Goal: Task Accomplishment & Management: Use online tool/utility

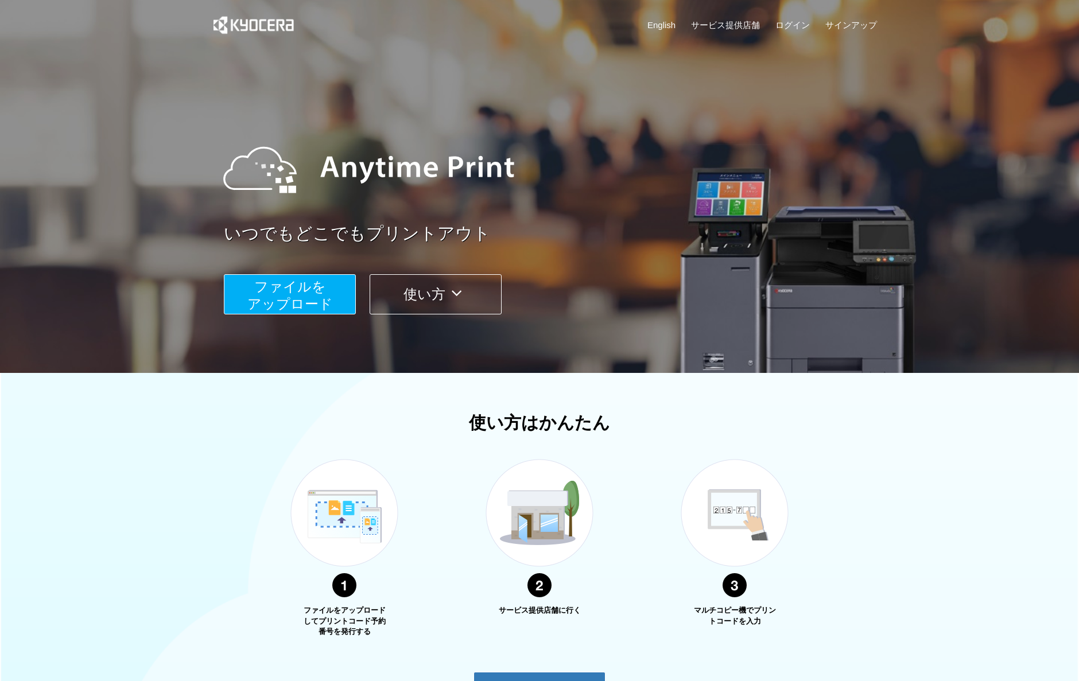
click at [331, 291] on button "ファイルを ​​アップロード" at bounding box center [290, 294] width 132 height 40
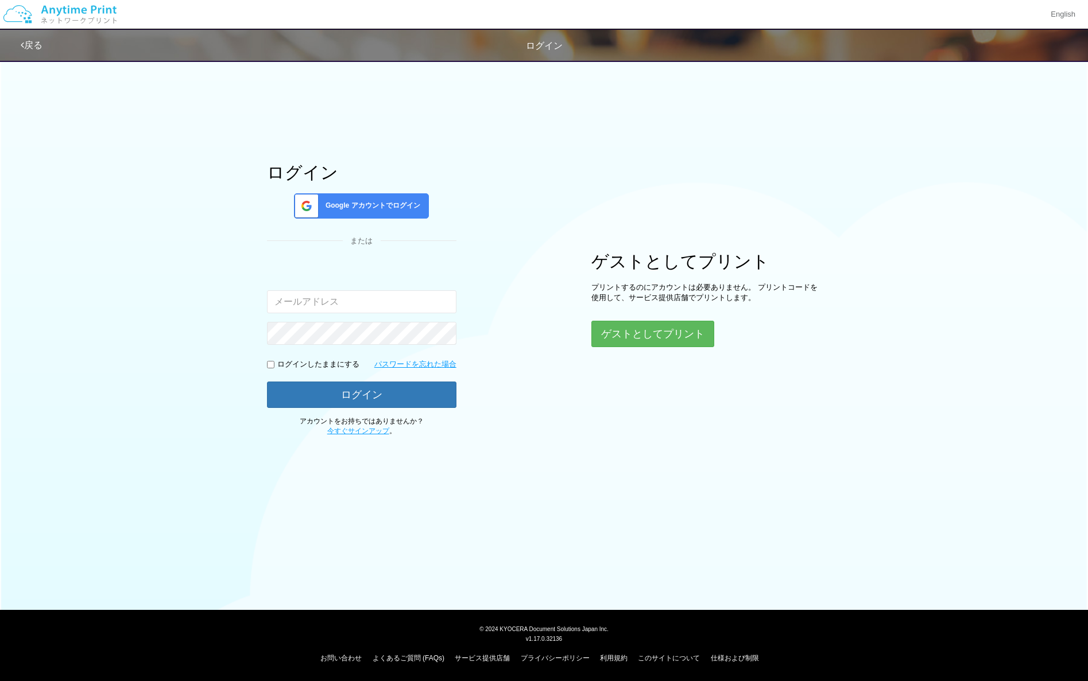
click at [366, 209] on span "Google アカウントでログイン" at bounding box center [370, 206] width 99 height 10
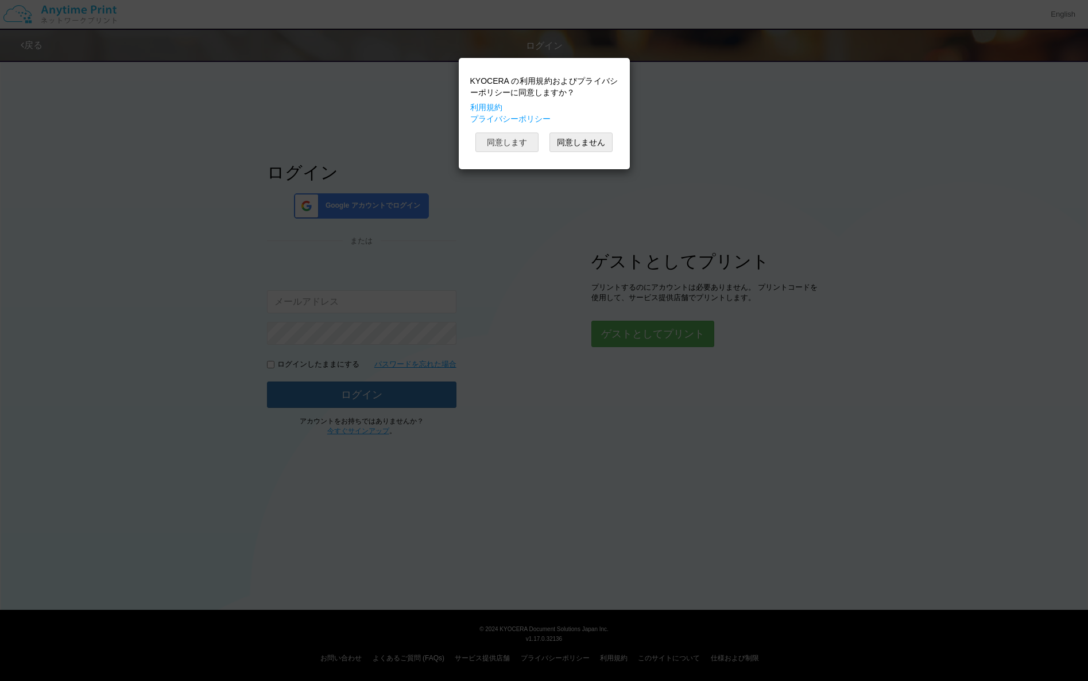
click at [498, 141] on button "同意します" at bounding box center [506, 143] width 63 height 20
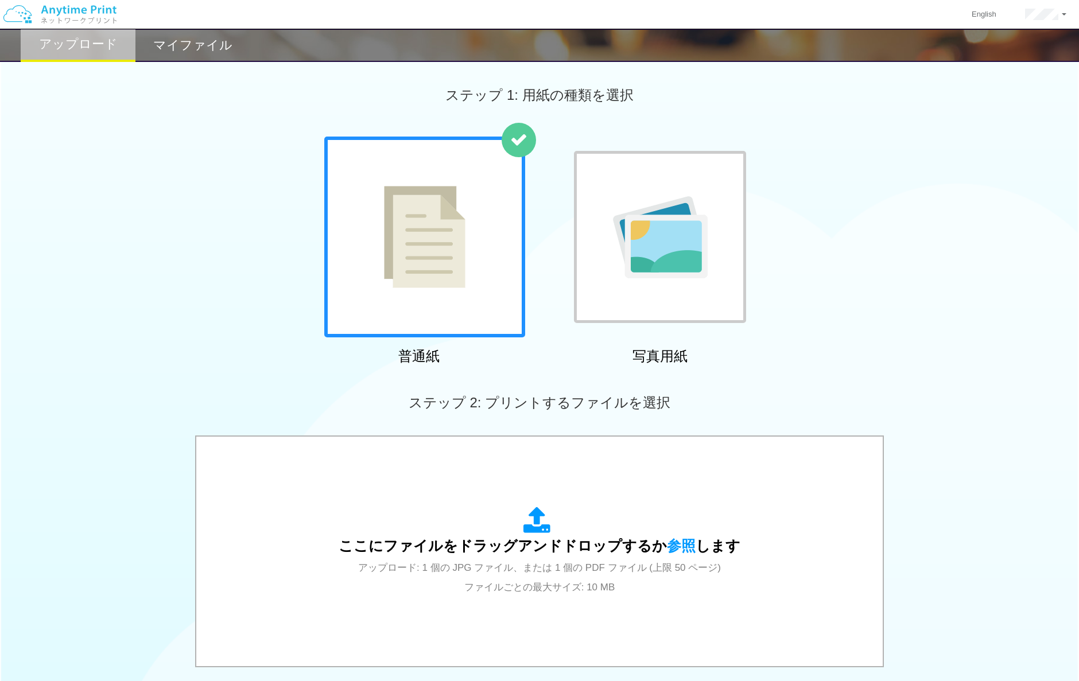
click at [475, 214] on div at bounding box center [424, 237] width 201 height 201
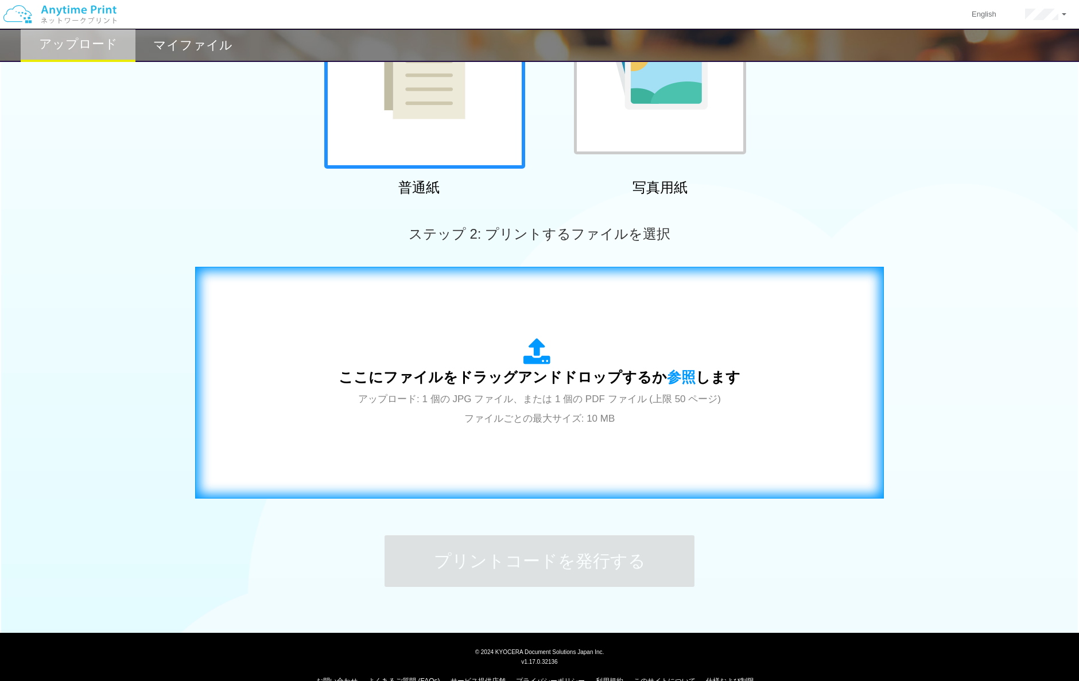
scroll to position [172, 0]
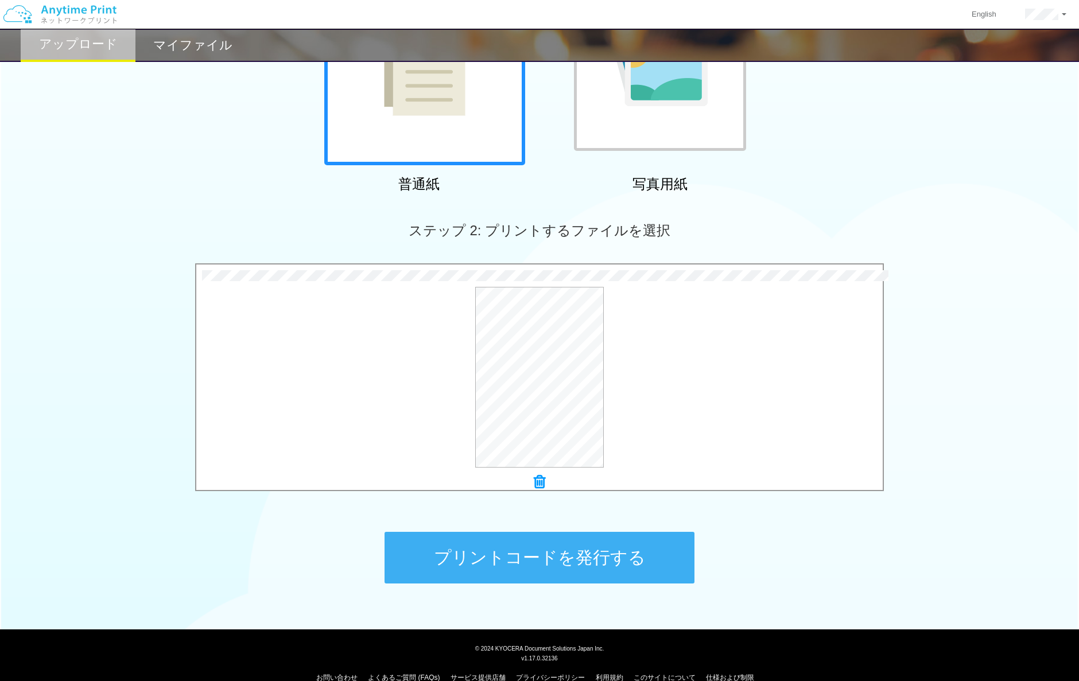
click at [633, 548] on button "プリントコードを発行する" at bounding box center [540, 558] width 310 height 52
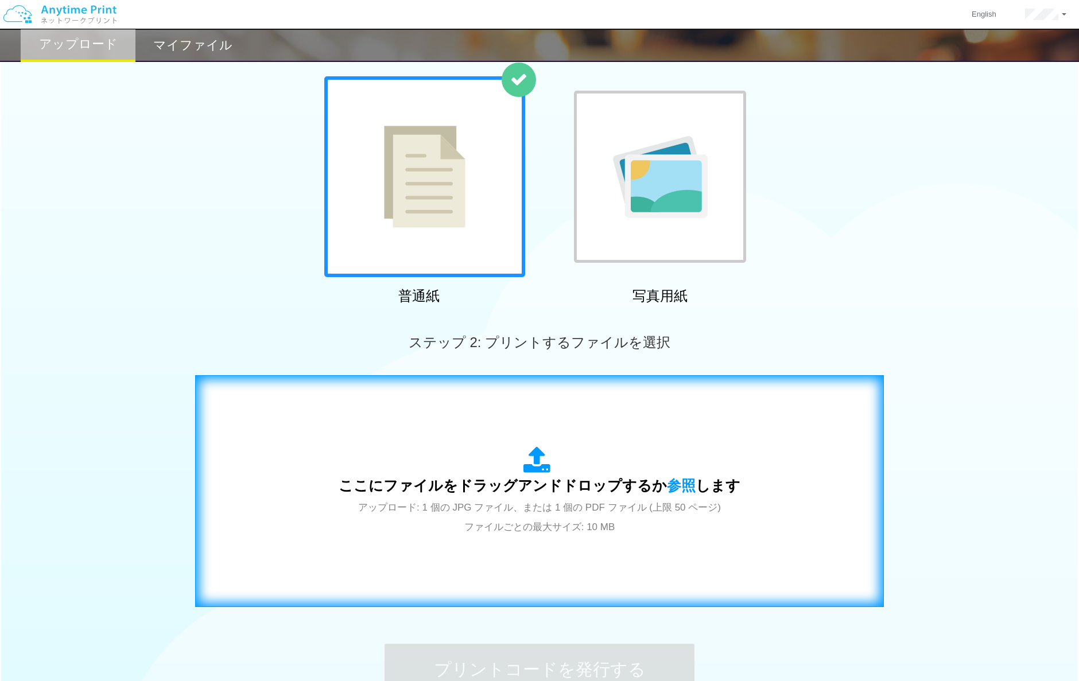
scroll to position [192, 0]
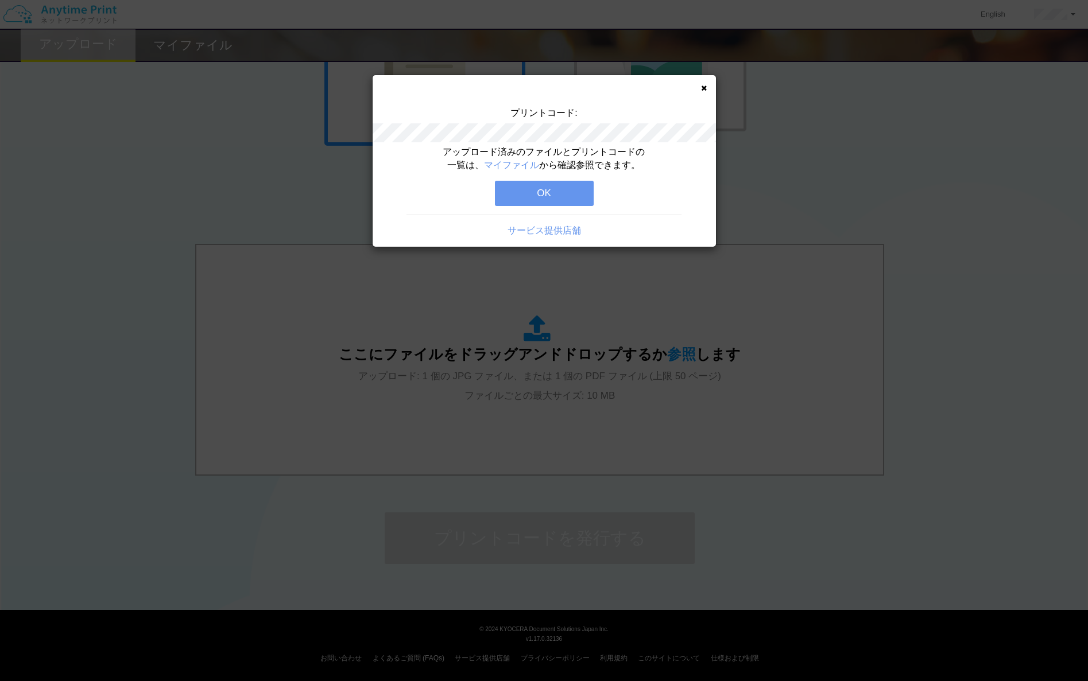
click at [578, 190] on button "OK" at bounding box center [544, 193] width 99 height 25
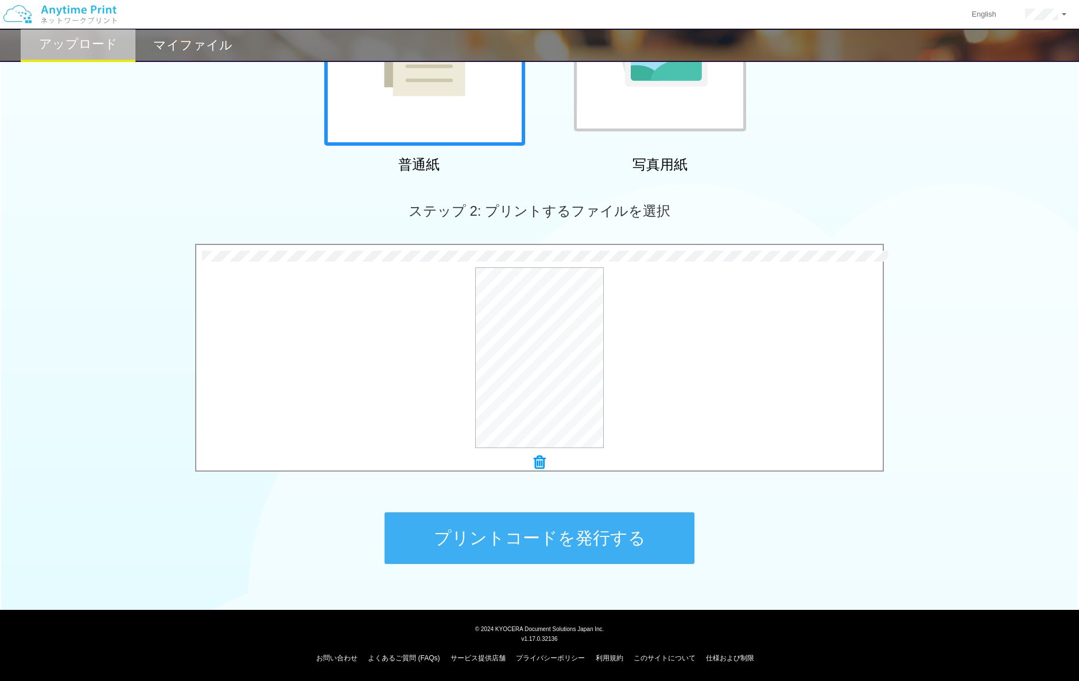
click at [609, 529] on button "プリントコードを発行する" at bounding box center [540, 539] width 310 height 52
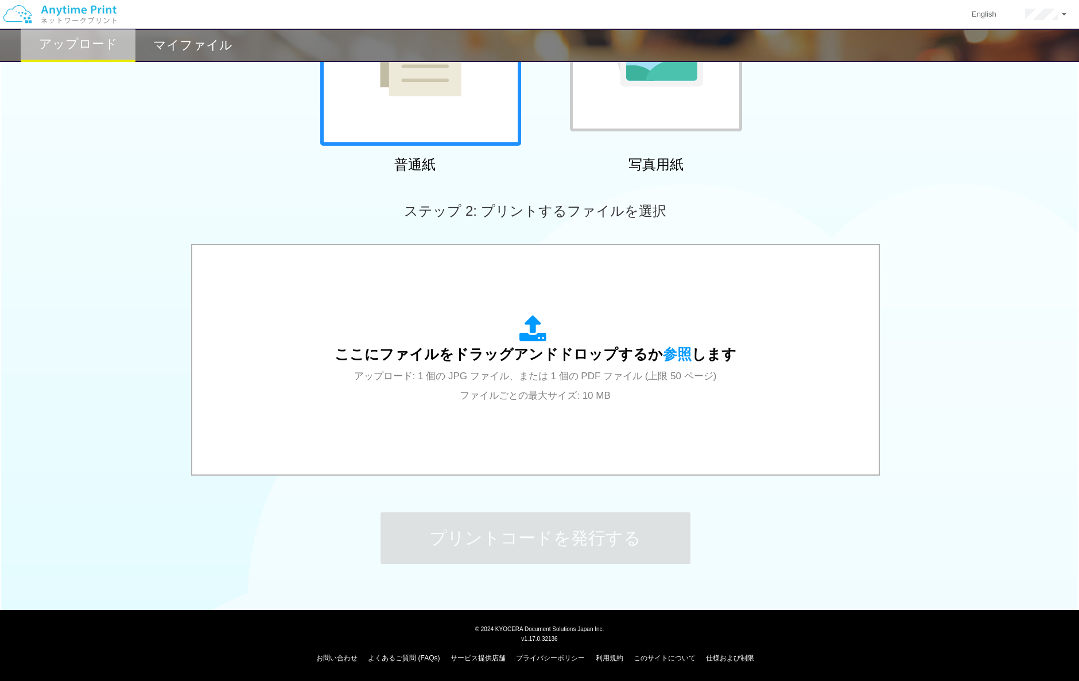
scroll to position [0, 0]
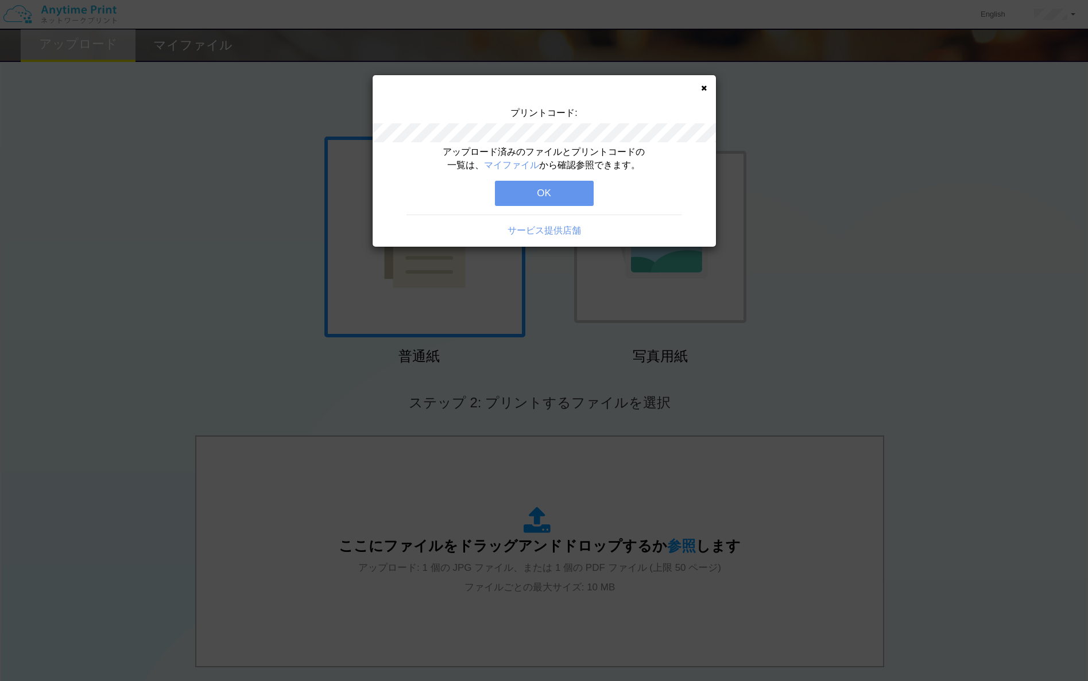
click at [564, 185] on button "OK" at bounding box center [544, 193] width 99 height 25
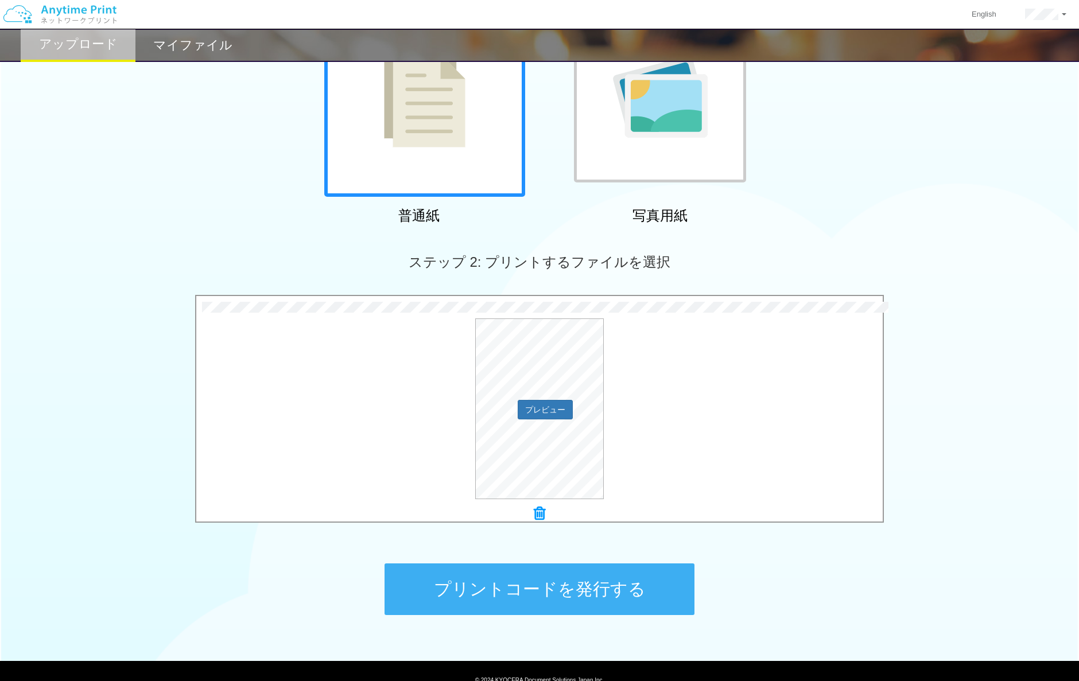
scroll to position [192, 0]
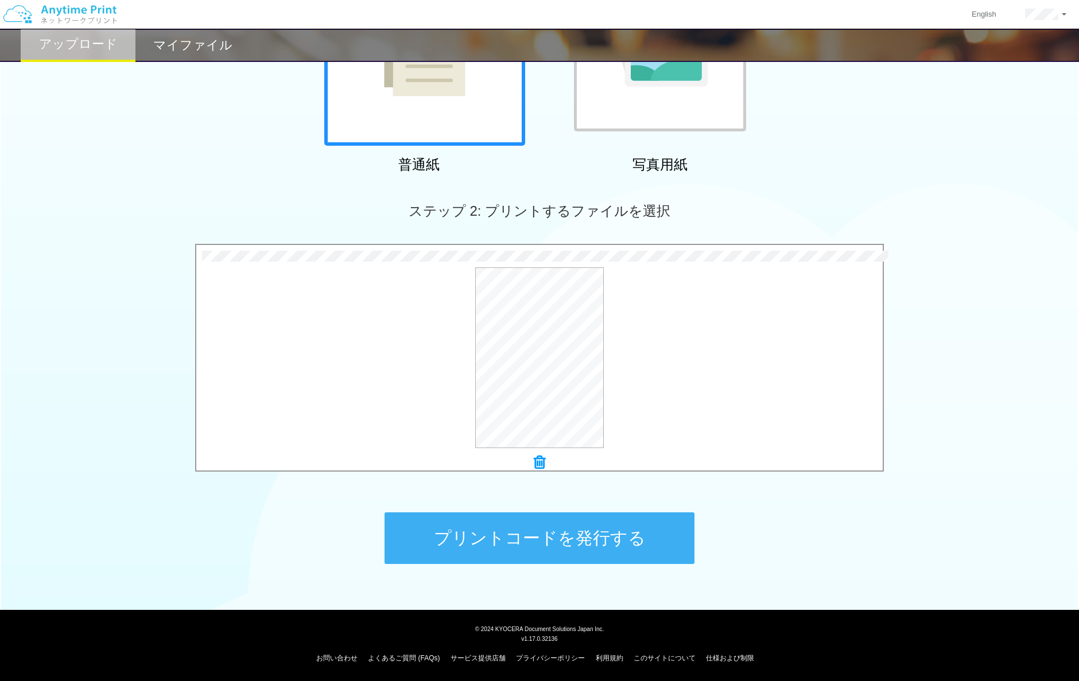
click at [593, 549] on button "プリントコードを発行する" at bounding box center [540, 539] width 310 height 52
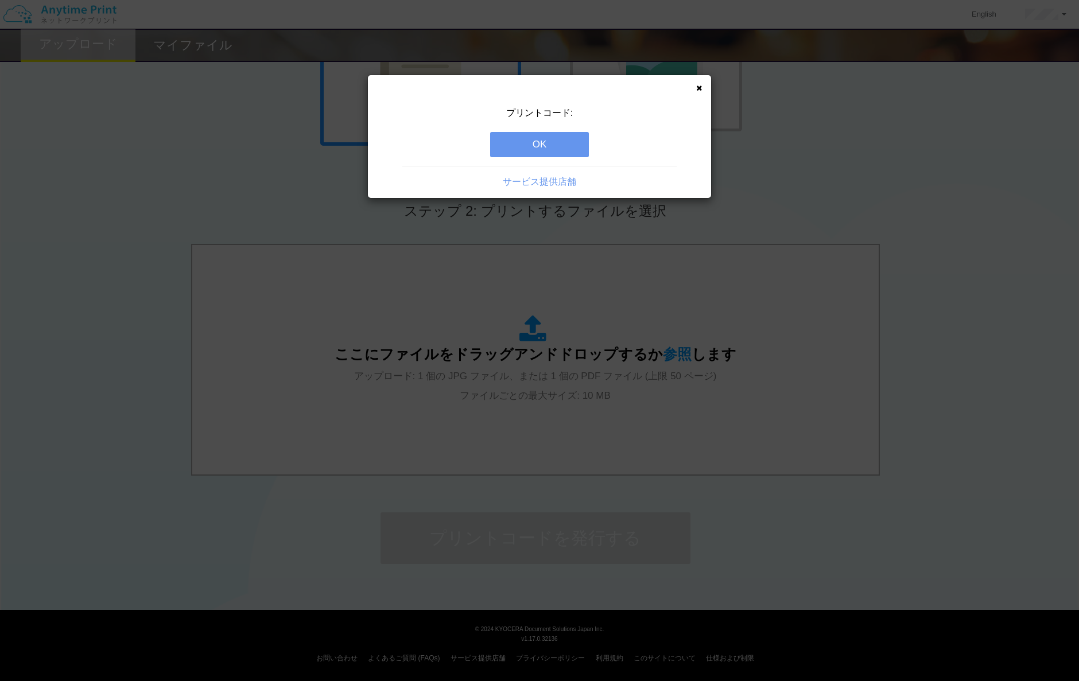
scroll to position [0, 0]
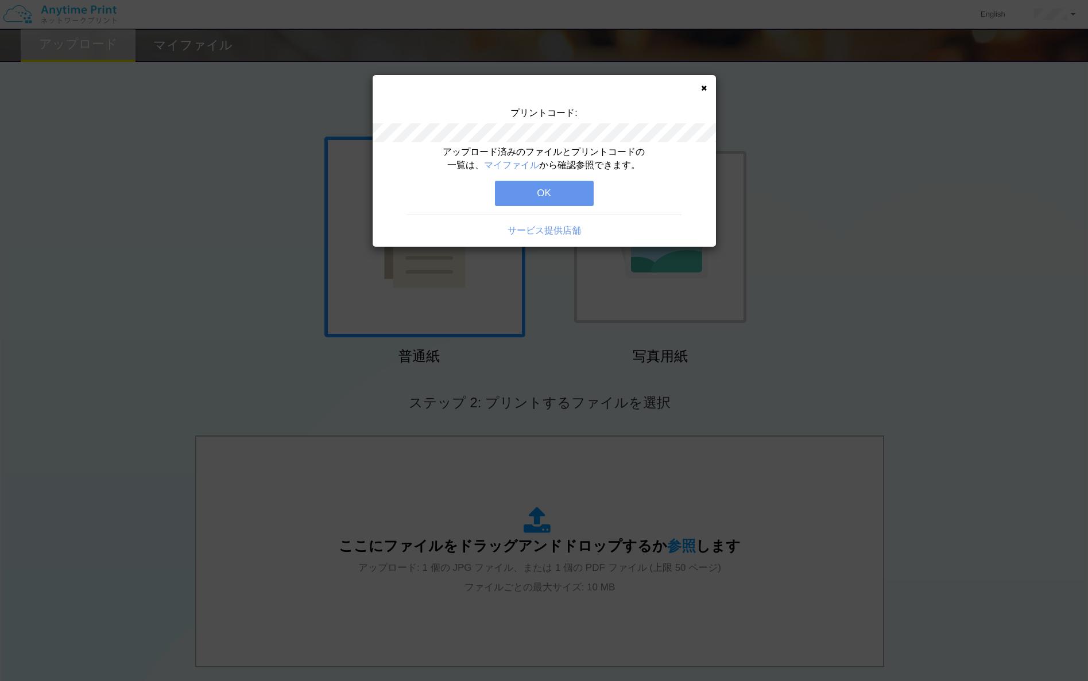
click at [564, 188] on button "OK" at bounding box center [544, 193] width 99 height 25
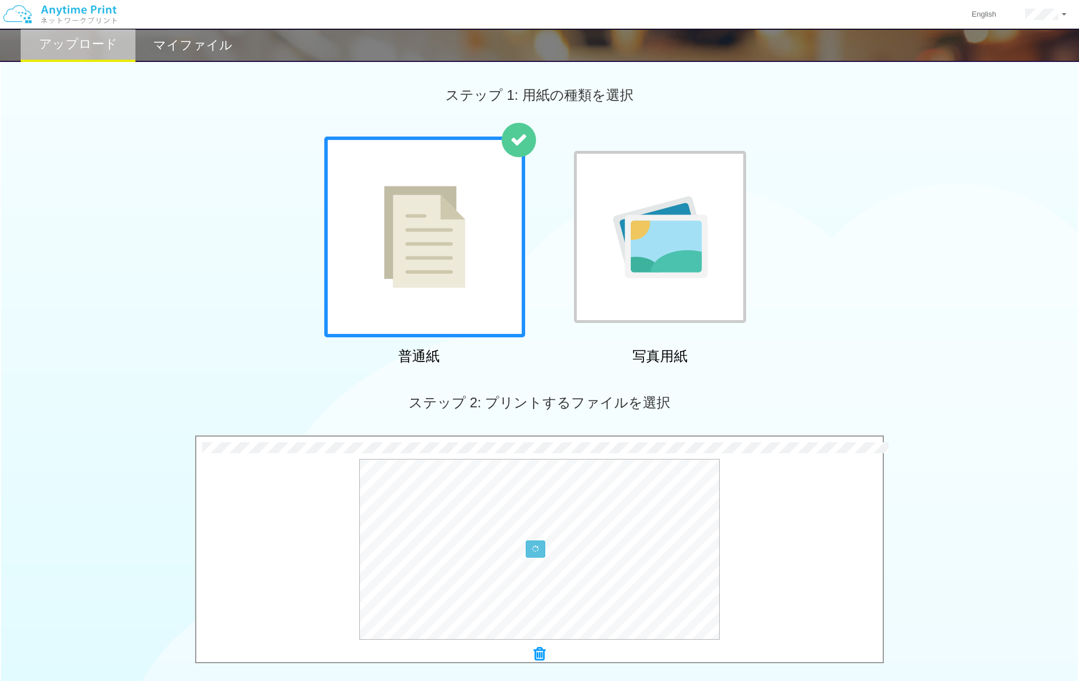
scroll to position [192, 0]
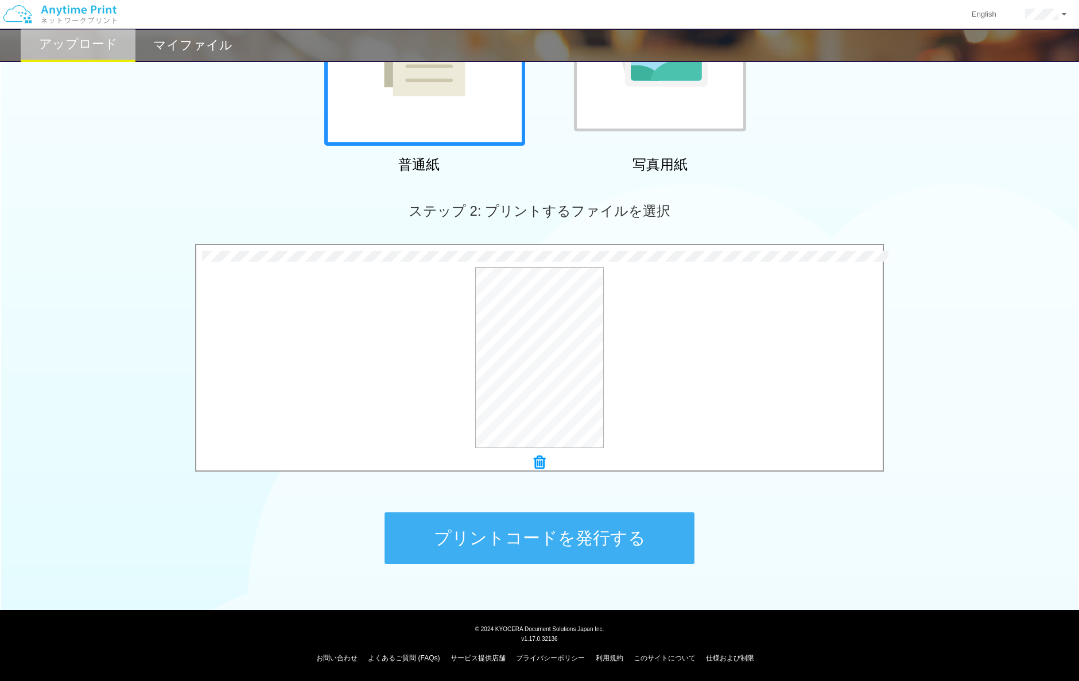
click at [644, 540] on button "プリントコードを発行する" at bounding box center [540, 539] width 310 height 52
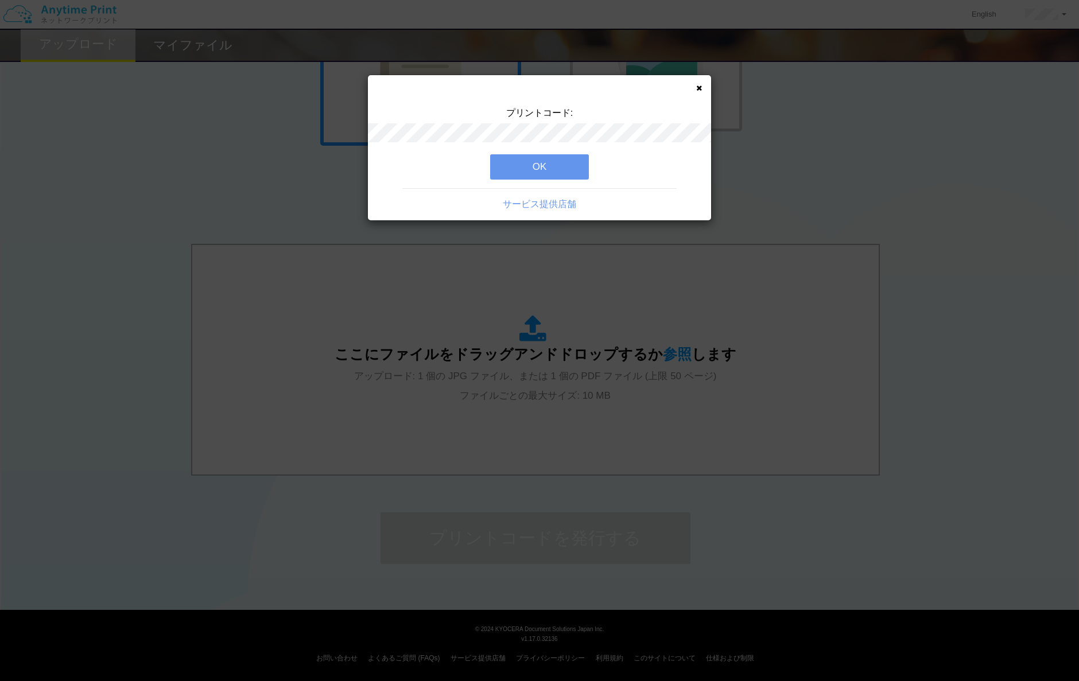
scroll to position [0, 0]
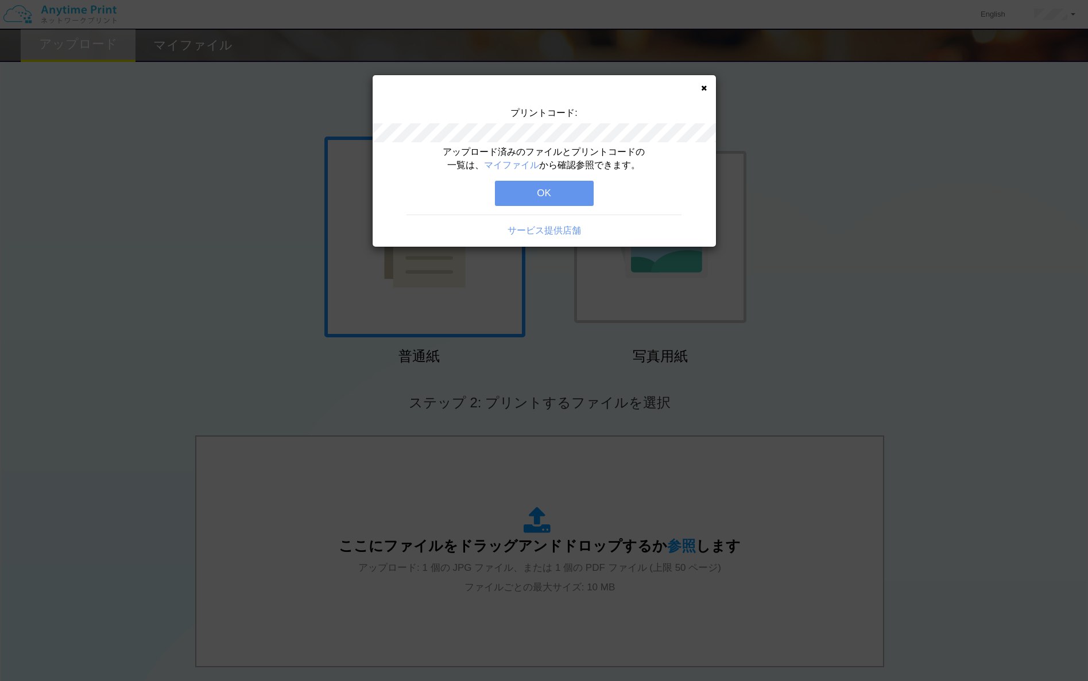
click at [570, 197] on button "OK" at bounding box center [544, 193] width 99 height 25
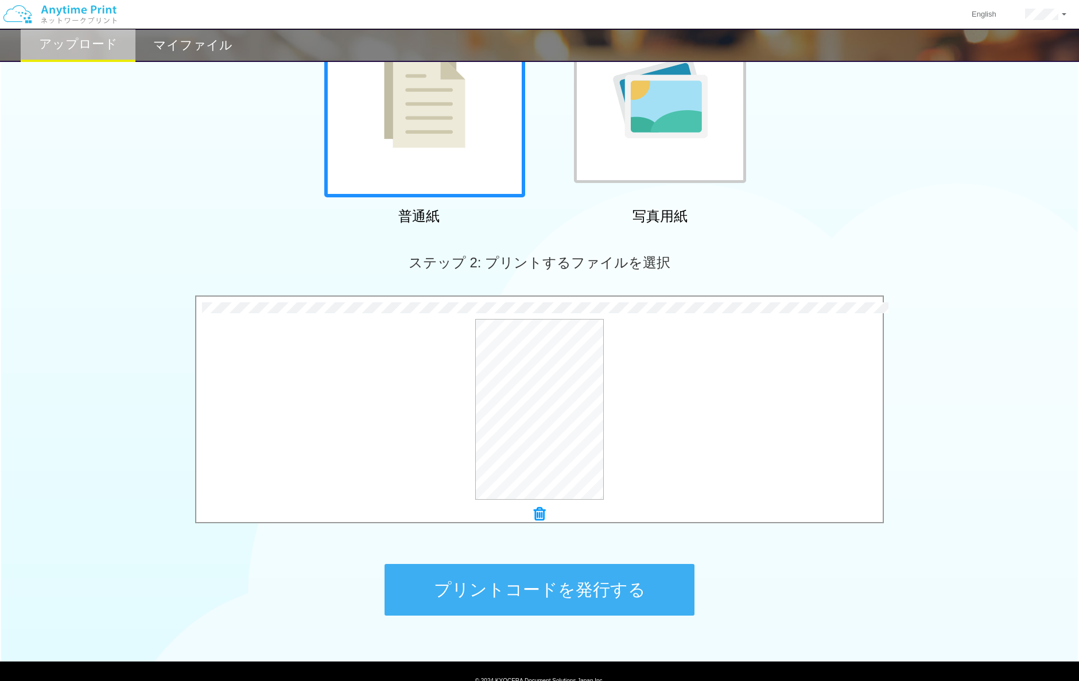
scroll to position [192, 0]
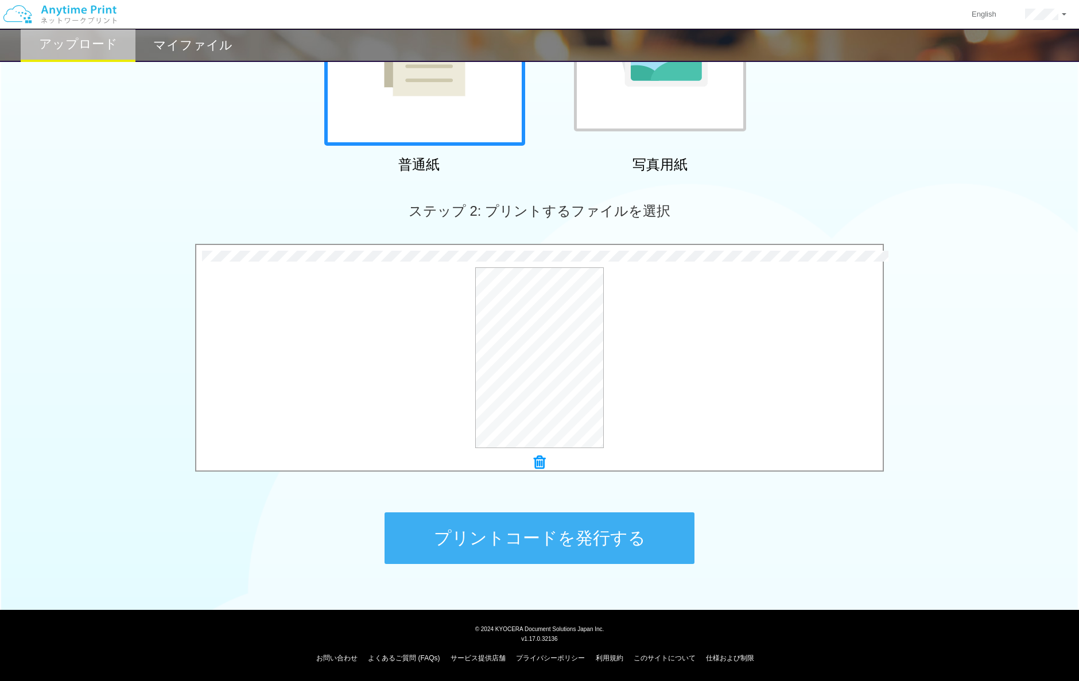
click at [610, 556] on button "プリントコードを発行する" at bounding box center [540, 539] width 310 height 52
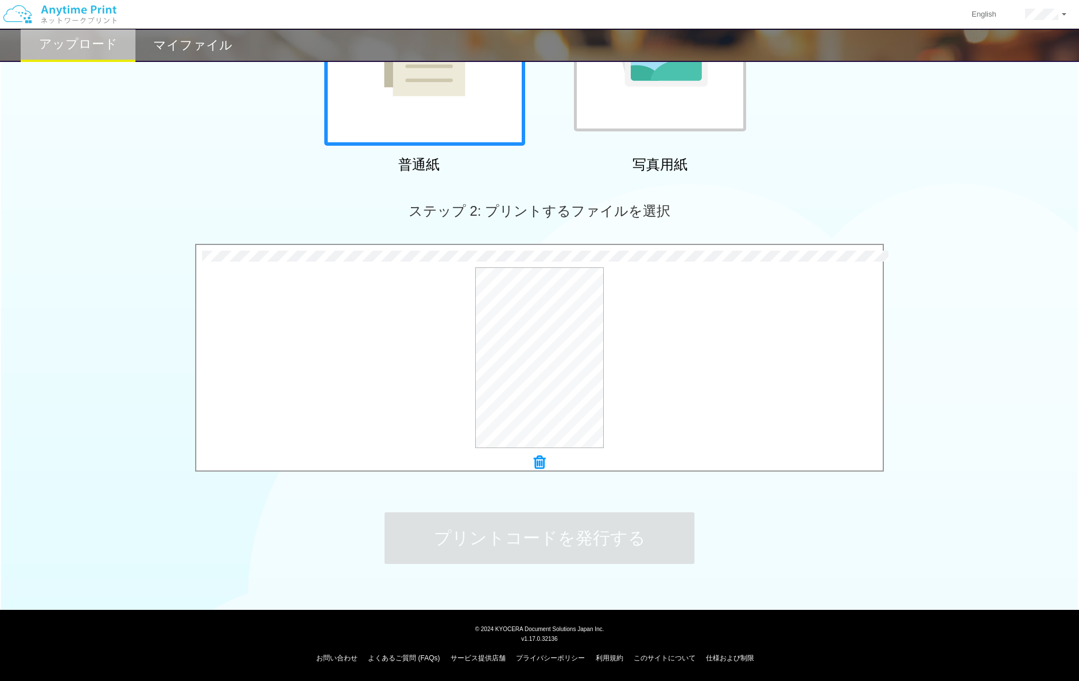
scroll to position [0, 0]
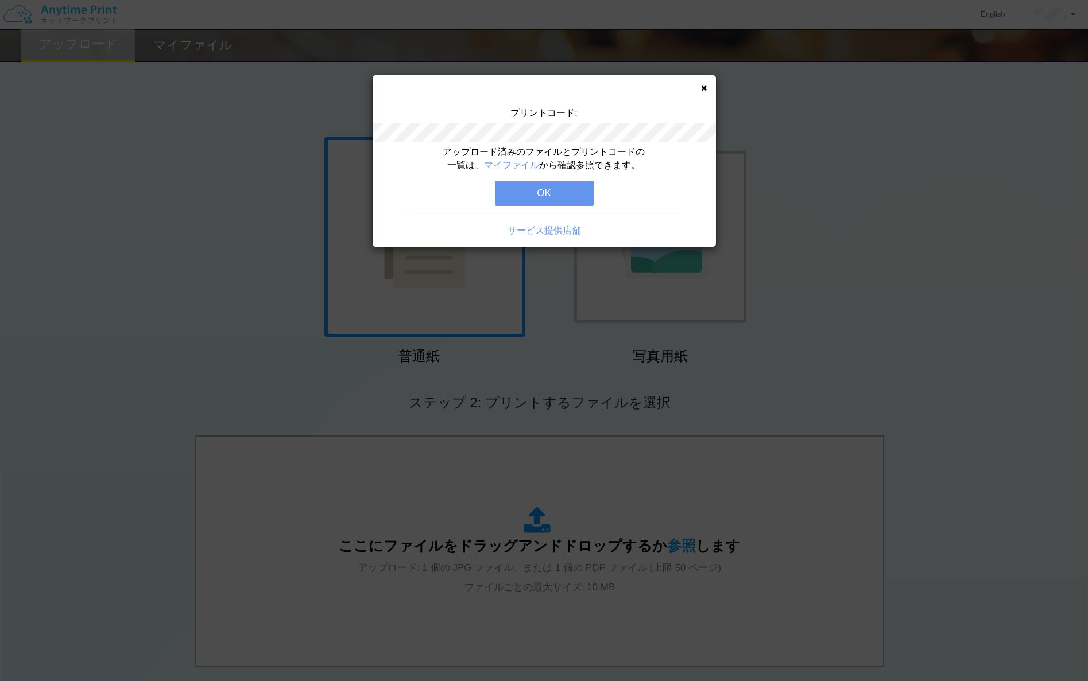
click at [551, 192] on button "OK" at bounding box center [544, 193] width 99 height 25
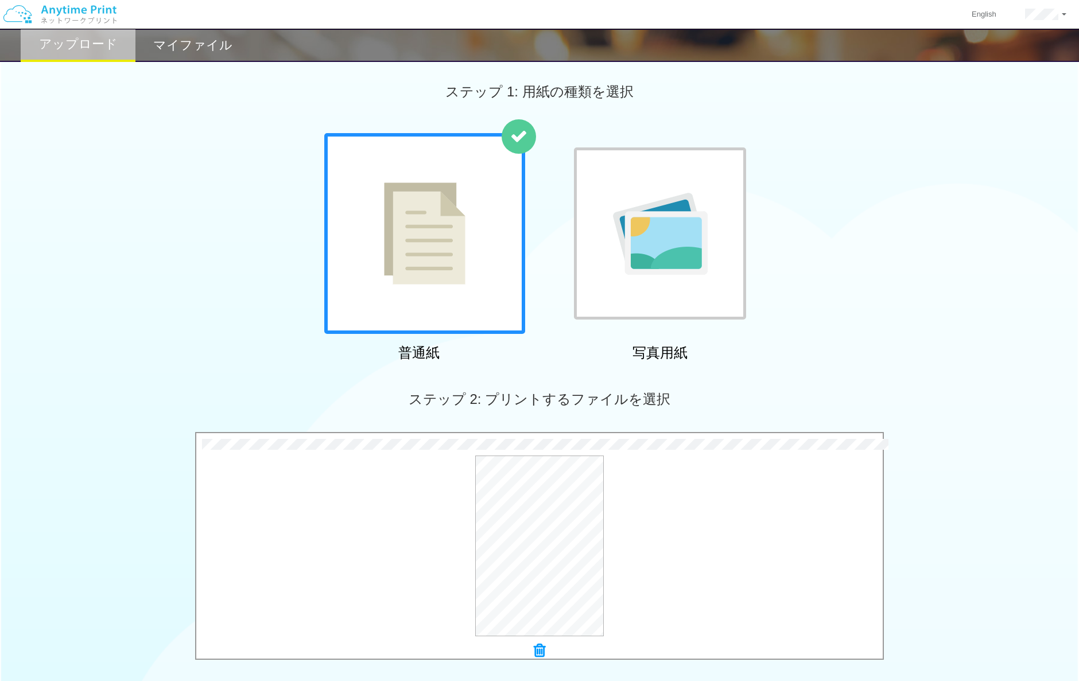
scroll to position [192, 0]
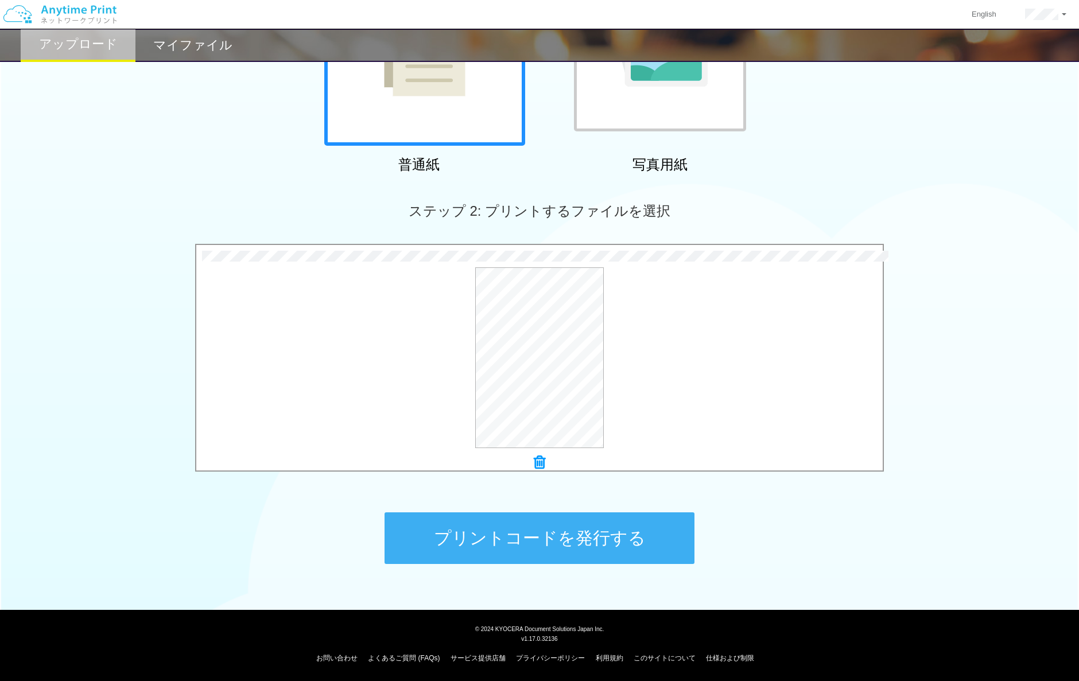
click at [580, 546] on button "プリントコードを発行する" at bounding box center [540, 539] width 310 height 52
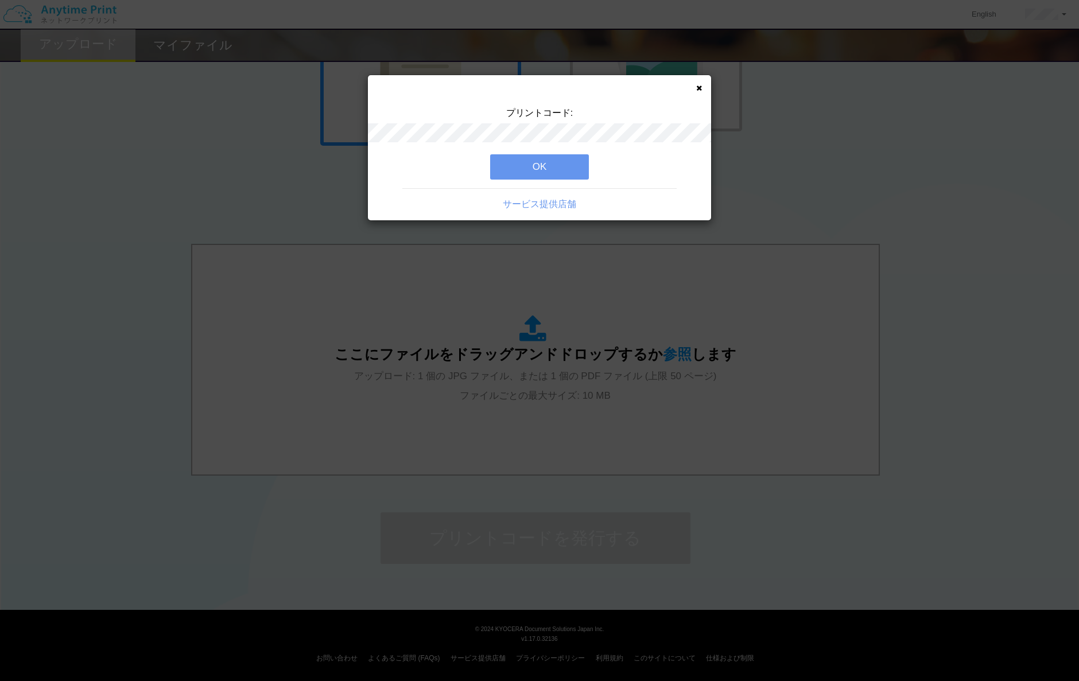
scroll to position [0, 0]
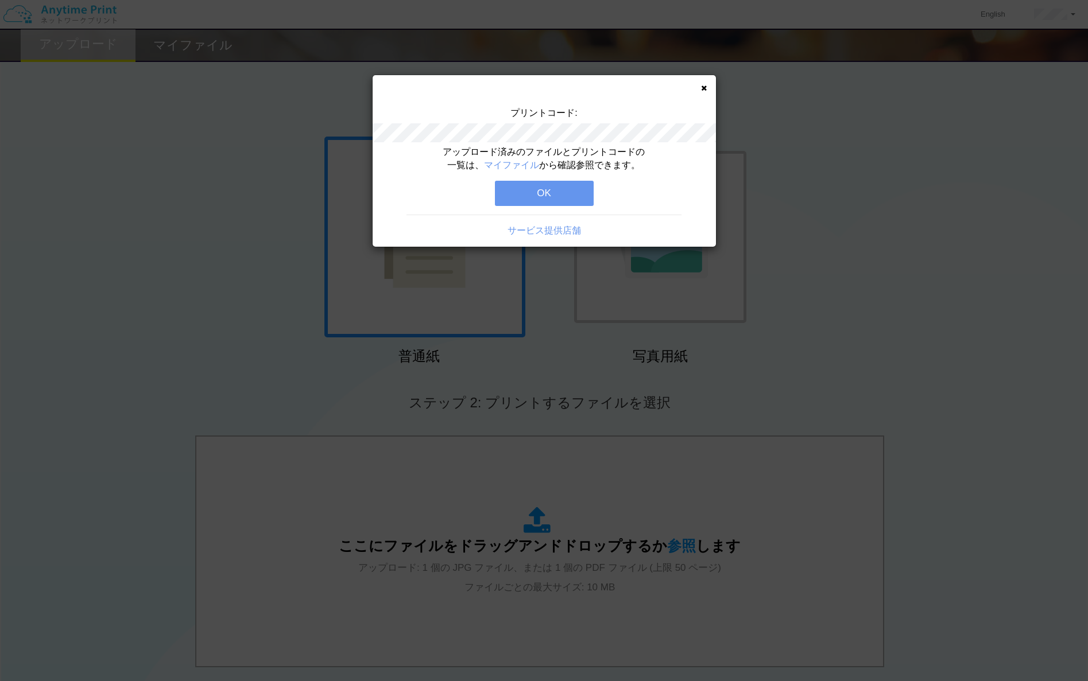
click at [586, 200] on button "OK" at bounding box center [544, 193] width 99 height 25
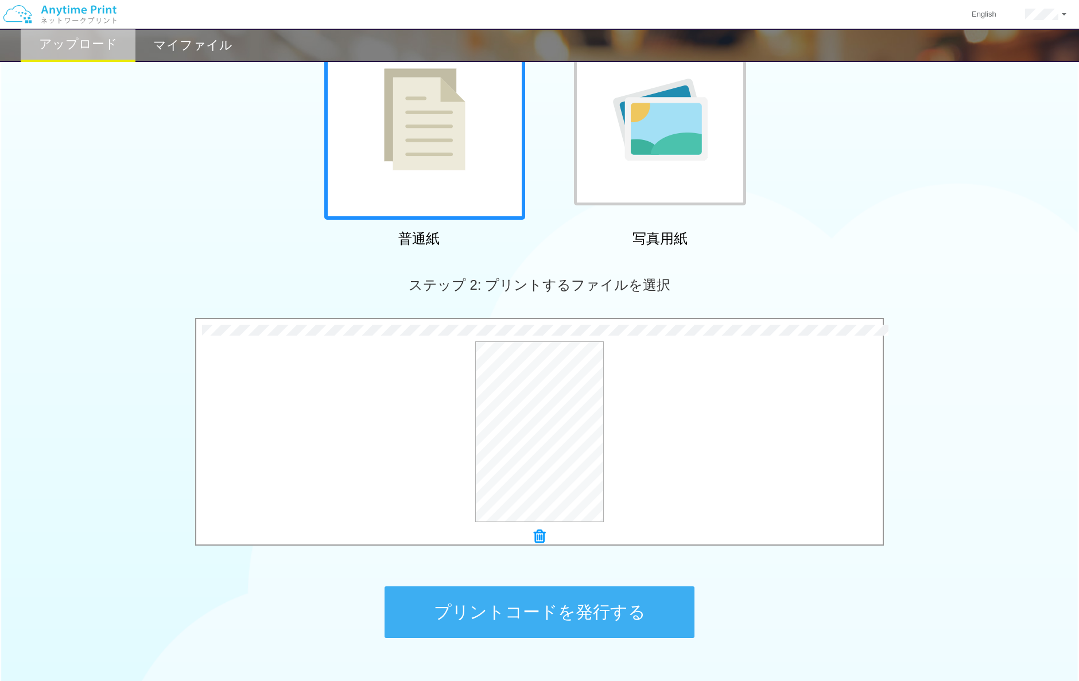
scroll to position [192, 0]
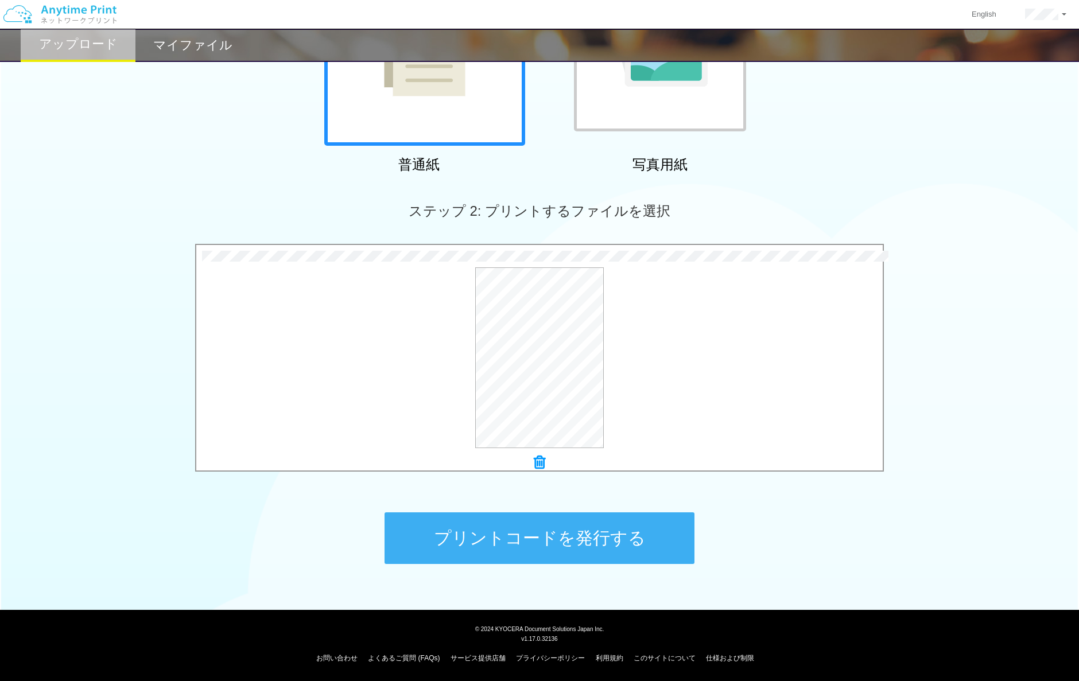
click at [626, 540] on button "プリントコードを発行する" at bounding box center [540, 539] width 310 height 52
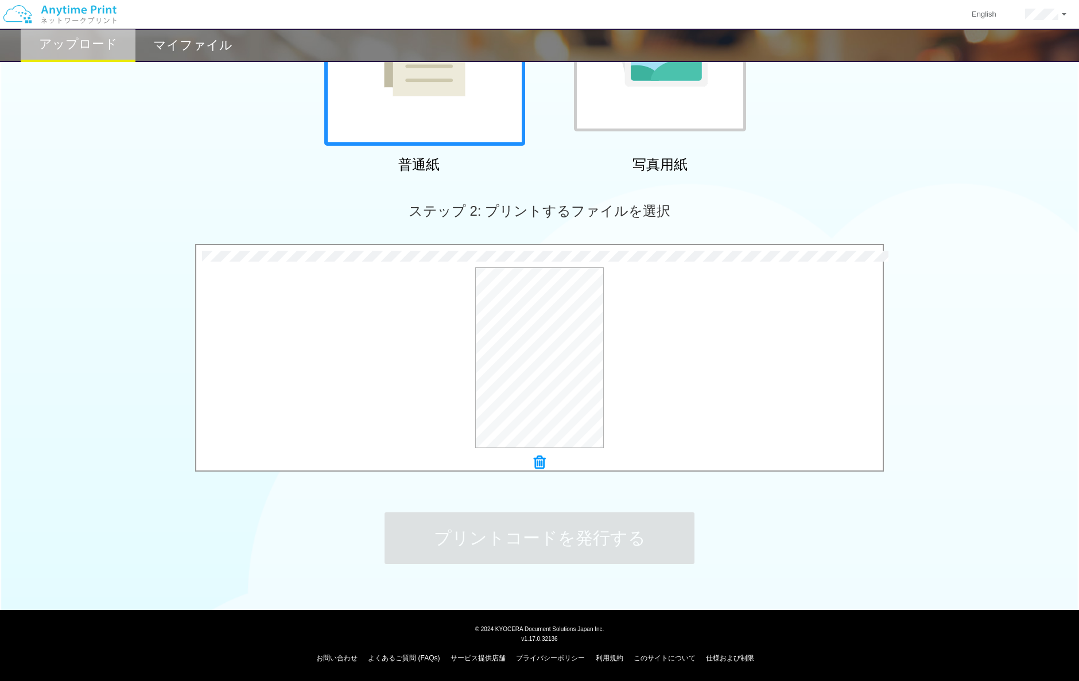
scroll to position [0, 0]
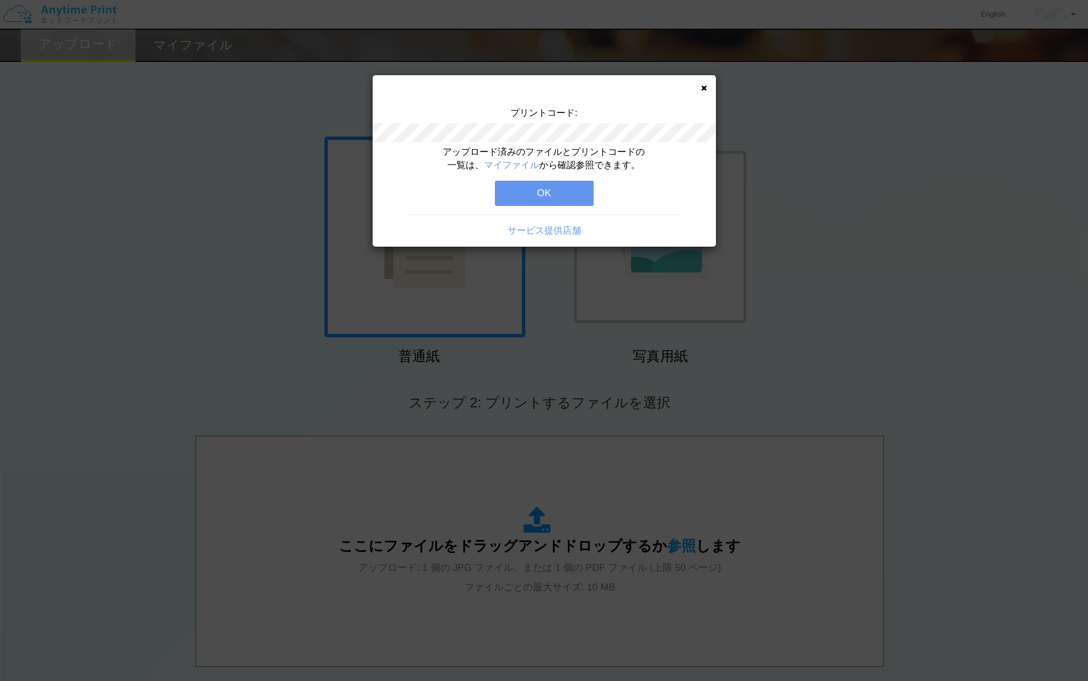
click at [549, 193] on button "OK" at bounding box center [544, 193] width 99 height 25
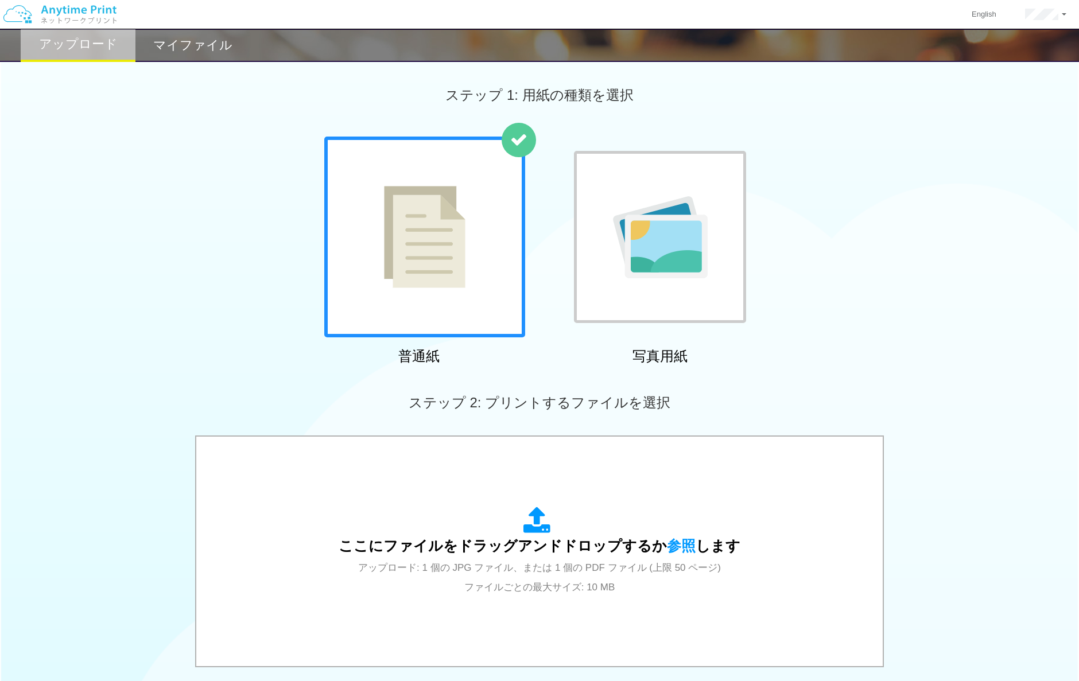
click at [135, 312] on div "普通紙 写真用紙" at bounding box center [539, 253] width 1079 height 233
click at [208, 33] on div "マイファイル" at bounding box center [192, 45] width 115 height 33
